Goal: Task Accomplishment & Management: Use online tool/utility

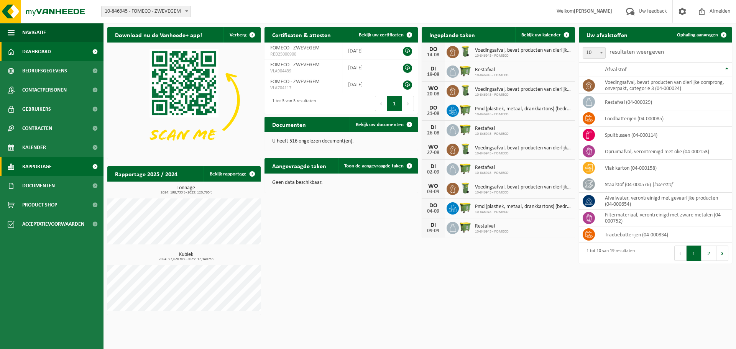
click at [47, 159] on span "Rapportage" at bounding box center [37, 166] width 30 height 19
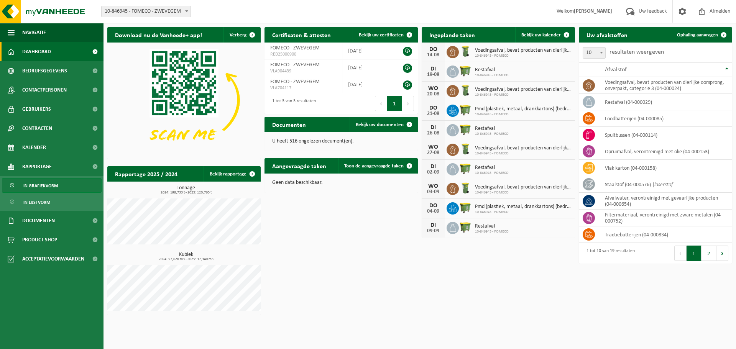
click at [44, 184] on span "In grafiekvorm" at bounding box center [40, 186] width 34 height 15
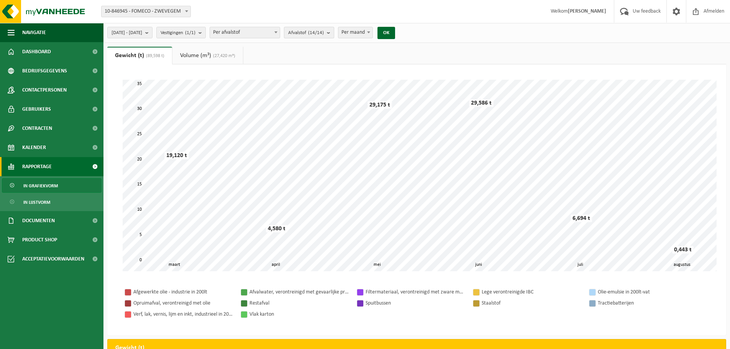
click at [324, 33] on count "(14/14)" at bounding box center [316, 32] width 16 height 5
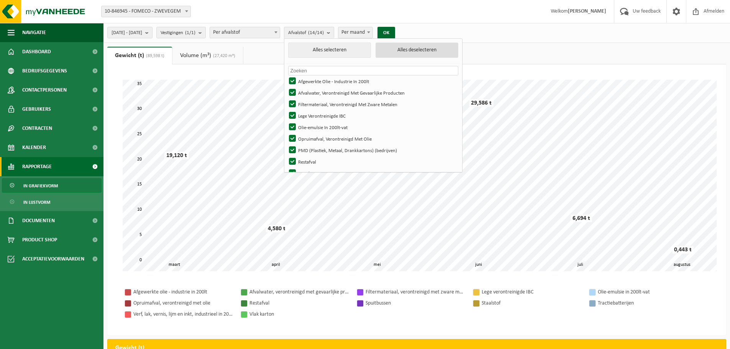
click at [431, 49] on button "Alles deselecteren" at bounding box center [416, 50] width 83 height 15
checkbox input "false"
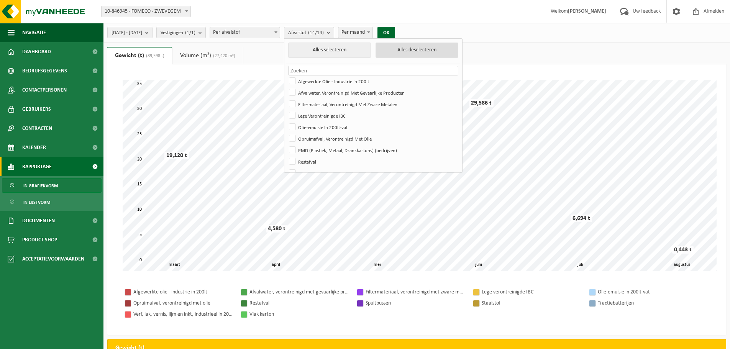
checkbox input "false"
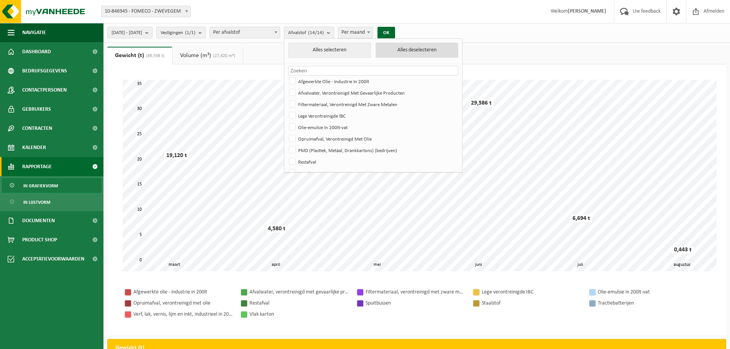
checkbox input "false"
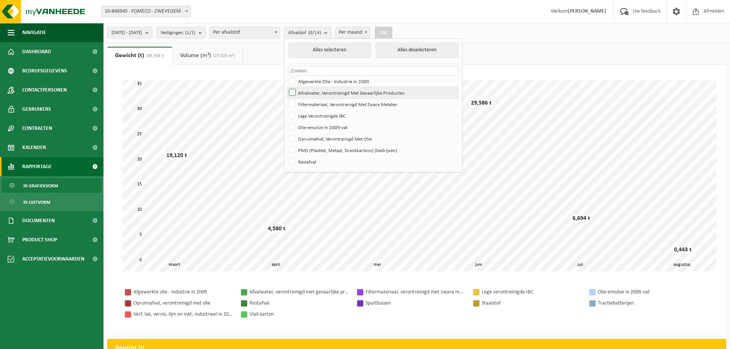
click at [360, 95] on label "Afvalwater, Verontreinigd Met Gevaarlijke Producten" at bounding box center [372, 92] width 171 height 11
click at [286, 87] on input "Afvalwater, Verontreinigd Met Gevaarlijke Producten" at bounding box center [286, 87] width 0 height 0
click at [392, 30] on button "OK" at bounding box center [384, 33] width 18 height 12
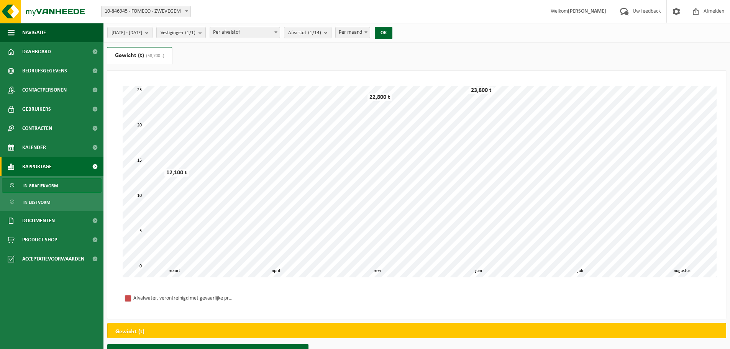
click at [321, 29] on span "Afvalstof (1/14)" at bounding box center [304, 32] width 33 height 11
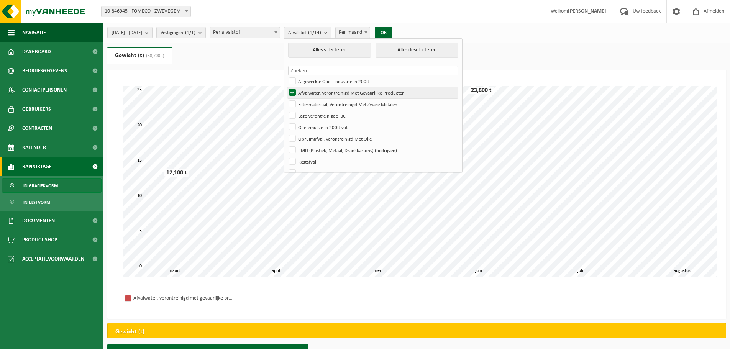
click at [316, 94] on label "Afvalwater, Verontreinigd Met Gevaarlijke Producten" at bounding box center [372, 92] width 171 height 11
click at [286, 87] on input "Afvalwater, Verontreinigd Met Gevaarlijke Producten" at bounding box center [286, 87] width 0 height 0
checkbox input "false"
click at [315, 81] on label "Afgewerkte Olie - Industrie In 200lt" at bounding box center [372, 80] width 171 height 11
click at [286, 75] on input "Afgewerkte Olie - Industrie In 200lt" at bounding box center [286, 75] width 0 height 0
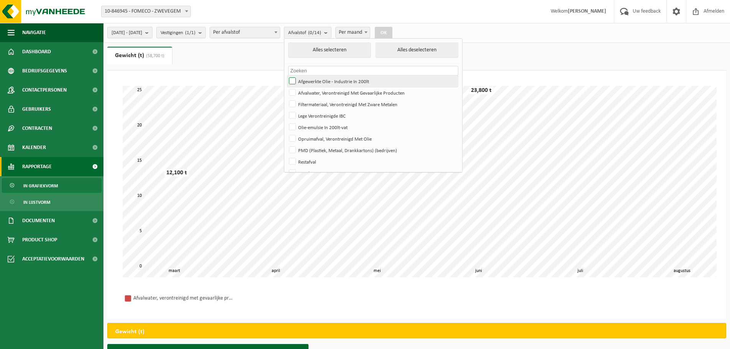
checkbox input "true"
click at [317, 115] on label "Lege Verontreinigde IBC" at bounding box center [372, 115] width 171 height 11
click at [286, 110] on input "Lege Verontreinigde IBC" at bounding box center [286, 110] width 0 height 0
checkbox input "true"
click at [317, 123] on label "Olie-emulsie In 200lt-vat" at bounding box center [372, 126] width 171 height 11
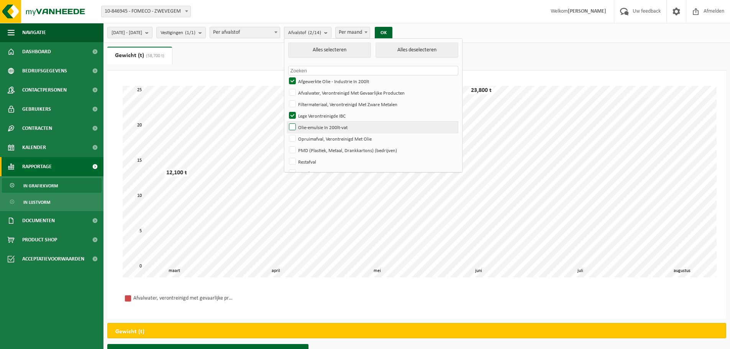
click at [286, 121] on input "Olie-emulsie In 200lt-vat" at bounding box center [286, 121] width 0 height 0
checkbox input "true"
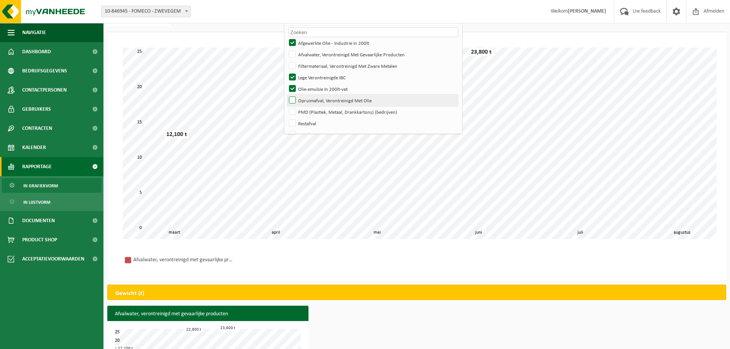
click at [335, 102] on label "Opruimafval, Verontreinigd Met Olie" at bounding box center [372, 100] width 171 height 11
click at [286, 95] on input "Opruimafval, Verontreinigd Met Olie" at bounding box center [286, 94] width 0 height 0
checkbox input "true"
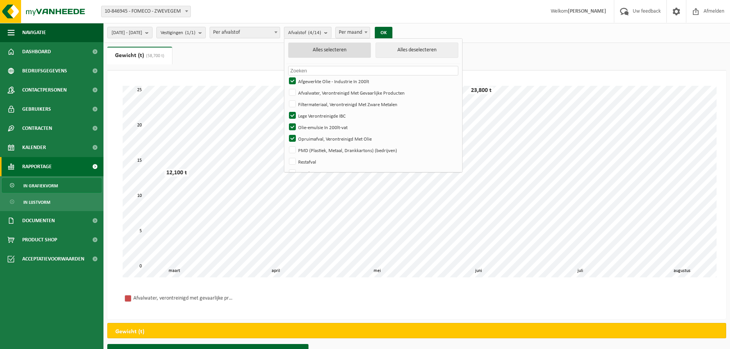
click at [360, 50] on button "Alles selecteren" at bounding box center [329, 50] width 83 height 15
checkbox input "true"
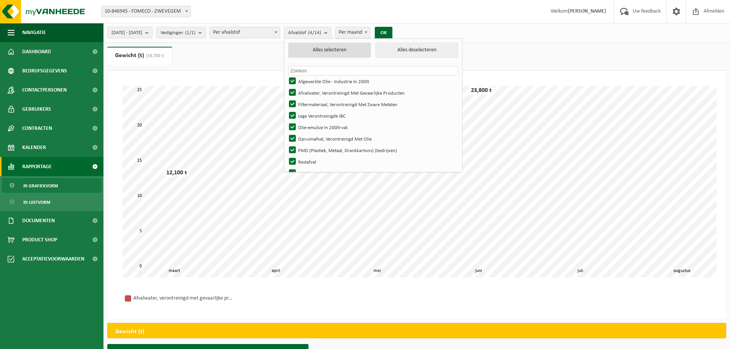
checkbox input "true"
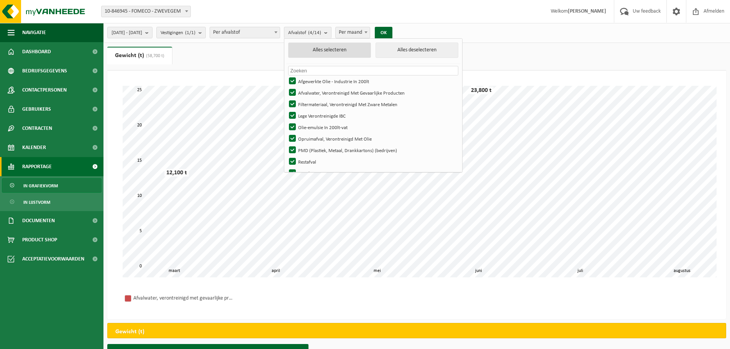
checkbox input "true"
click at [413, 49] on button "Alles deselecteren" at bounding box center [416, 50] width 83 height 15
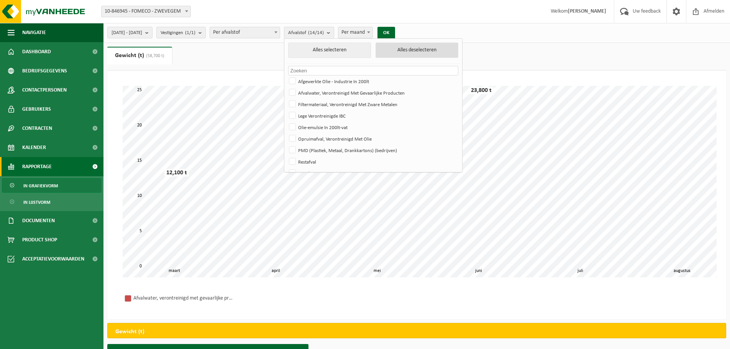
checkbox input "false"
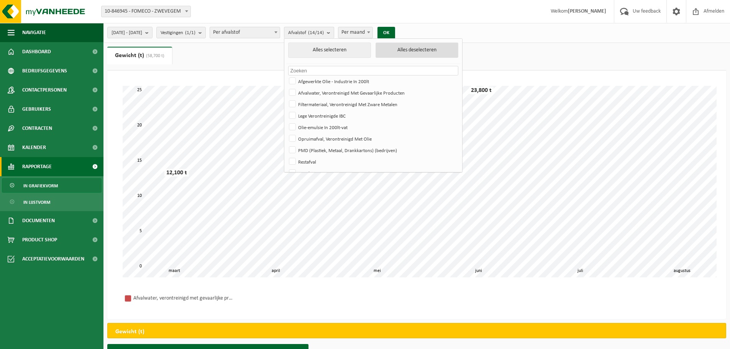
checkbox input "false"
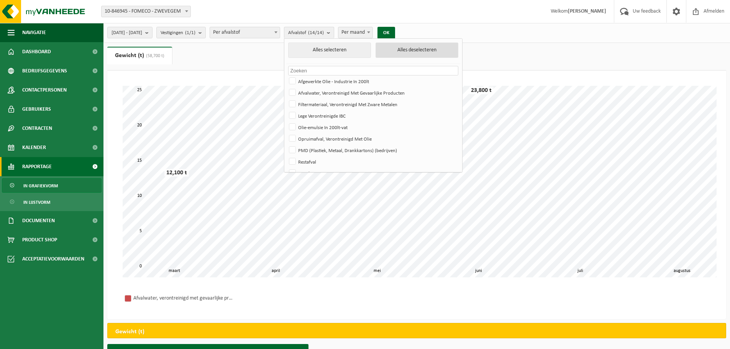
checkbox input "false"
click at [328, 84] on label "Afgewerkte Olie - Industrie In 200lt" at bounding box center [372, 80] width 171 height 11
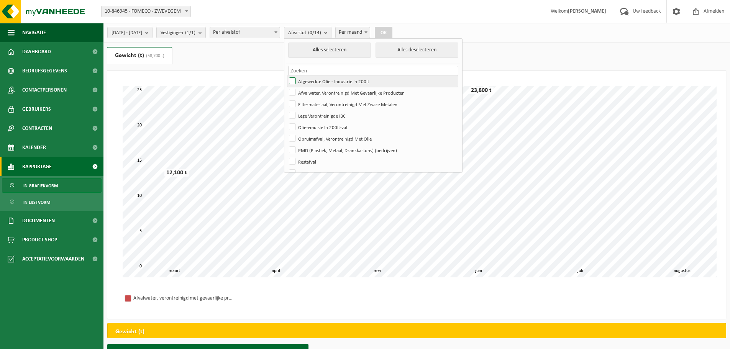
click at [286, 75] on input "Afgewerkte Olie - Industrie In 200lt" at bounding box center [286, 75] width 0 height 0
checkbox input "true"
click at [333, 116] on label "Lege Verontreinigde IBC" at bounding box center [372, 115] width 171 height 11
click at [286, 110] on input "Lege Verontreinigde IBC" at bounding box center [286, 110] width 0 height 0
checkbox input "true"
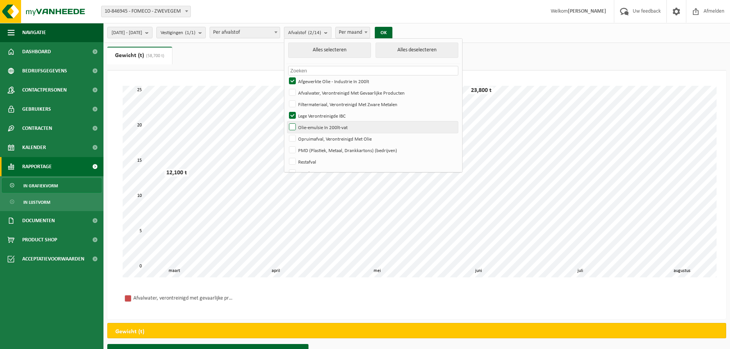
click at [342, 130] on label "Olie-emulsie In 200lt-vat" at bounding box center [372, 126] width 171 height 11
click at [286, 121] on input "Olie-emulsie In 200lt-vat" at bounding box center [286, 121] width 0 height 0
checkbox input "true"
click at [344, 138] on label "Opruimafval, Verontreinigd Met Olie" at bounding box center [372, 138] width 171 height 11
click at [286, 133] on input "Opruimafval, Verontreinigd Met Olie" at bounding box center [286, 133] width 0 height 0
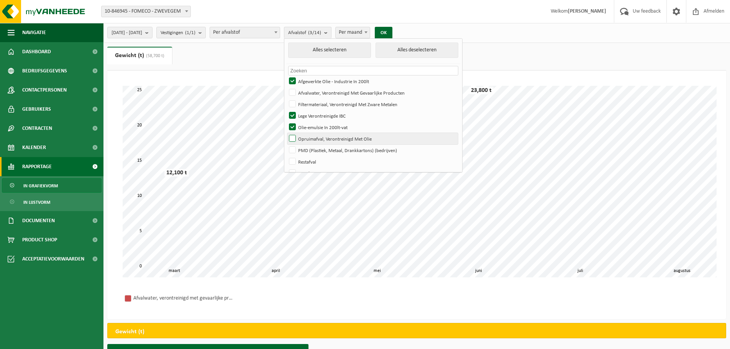
checkbox input "true"
click at [392, 31] on button "OK" at bounding box center [384, 33] width 18 height 12
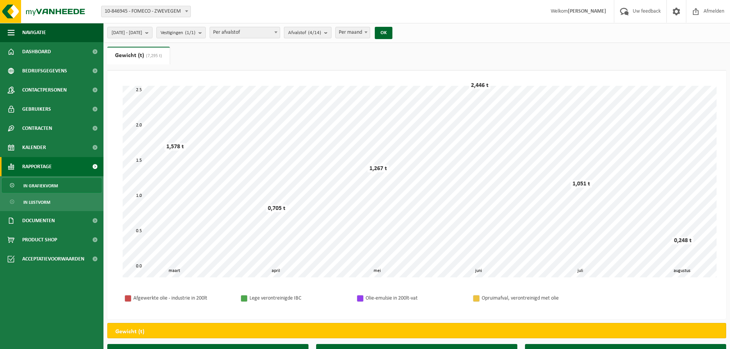
click at [331, 34] on b "submit" at bounding box center [327, 32] width 7 height 11
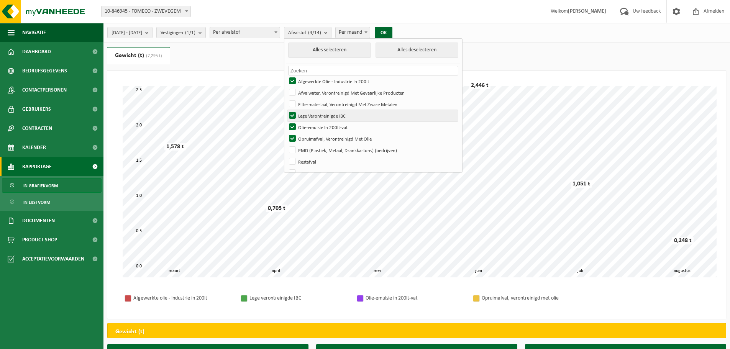
click at [318, 116] on label "Lege Verontreinigde IBC" at bounding box center [372, 115] width 171 height 11
click at [286, 110] on input "Lege Verontreinigde IBC" at bounding box center [286, 110] width 0 height 0
checkbox input "false"
click at [392, 32] on button "OK" at bounding box center [384, 33] width 18 height 12
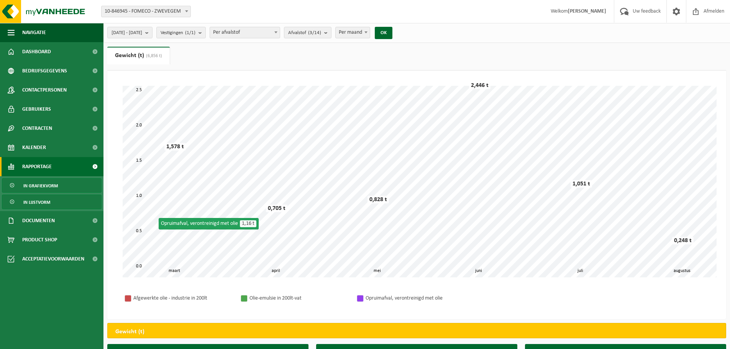
click at [51, 203] on link "In lijstvorm" at bounding box center [52, 202] width 100 height 15
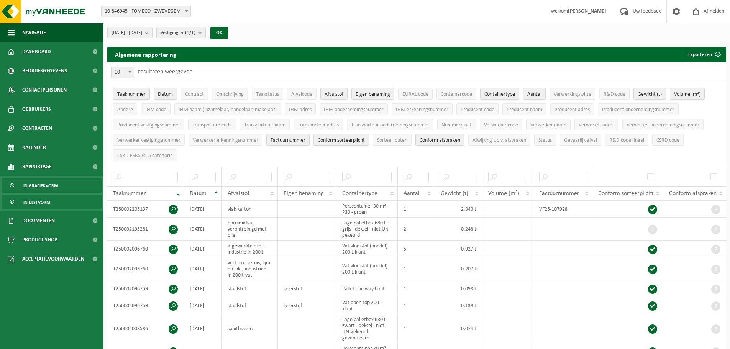
click at [42, 185] on span "In grafiekvorm" at bounding box center [40, 186] width 34 height 15
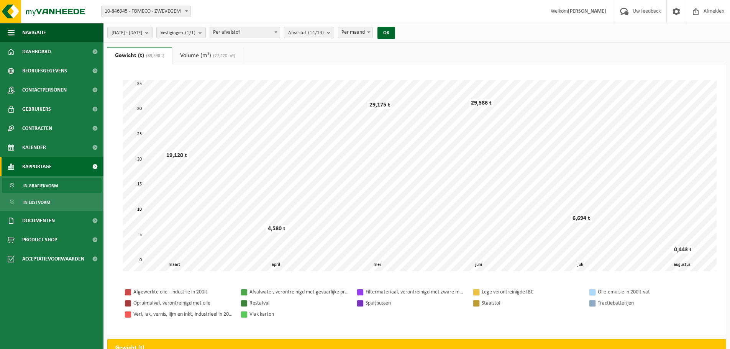
click at [324, 33] on count "(14/14)" at bounding box center [316, 32] width 16 height 5
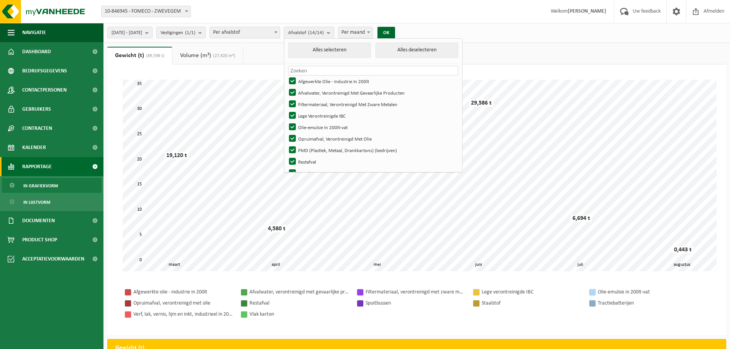
click at [324, 33] on count "(14/14)" at bounding box center [316, 32] width 16 height 5
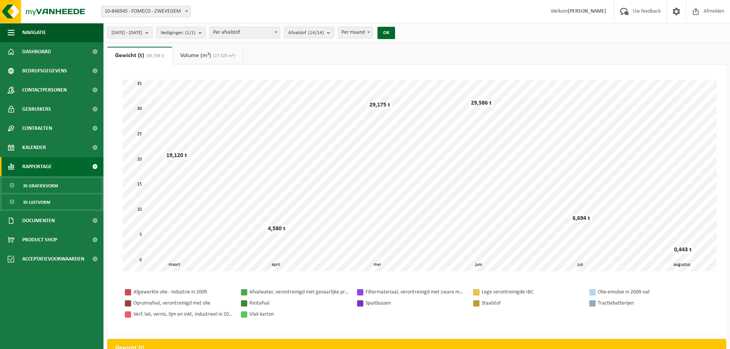
click at [39, 206] on span "In lijstvorm" at bounding box center [36, 202] width 27 height 15
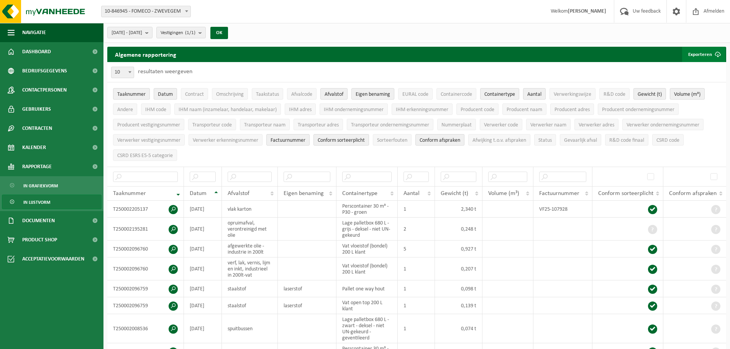
click at [707, 52] on button "Exporteren" at bounding box center [703, 54] width 43 height 15
click at [698, 87] on link "Alle beschikbare kolommen" at bounding box center [690, 84] width 69 height 15
